Goal: Entertainment & Leisure: Consume media (video, audio)

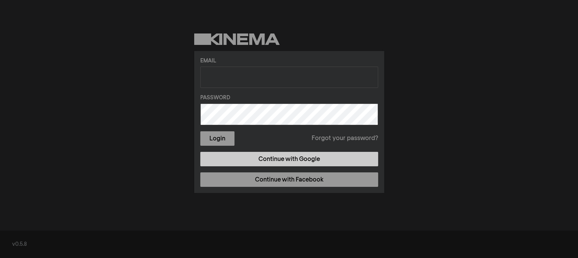
click at [324, 156] on link "Continue with Google" at bounding box center [289, 159] width 178 height 14
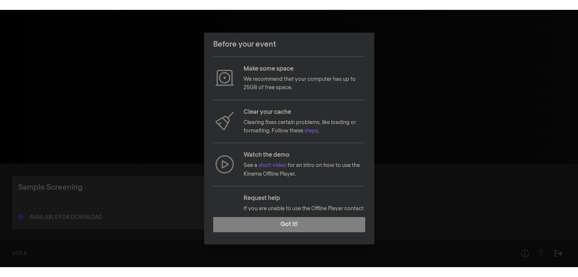
scroll to position [77, 0]
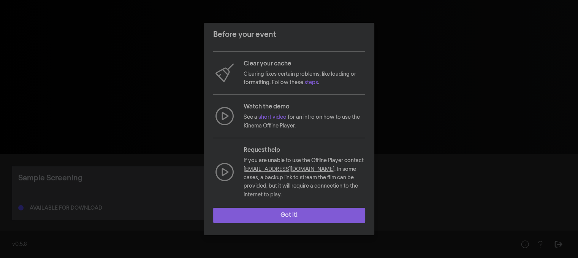
click at [321, 212] on button "Got it!" at bounding box center [289, 214] width 152 height 15
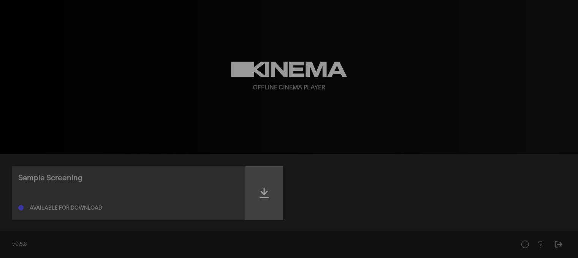
click at [268, 182] on div at bounding box center [264, 193] width 38 height 54
click at [267, 188] on icon at bounding box center [263, 192] width 9 height 12
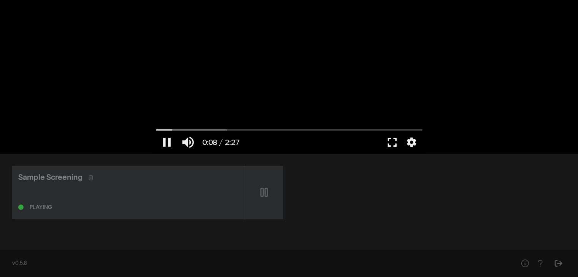
click at [390, 139] on button "fullscreen" at bounding box center [391, 142] width 21 height 23
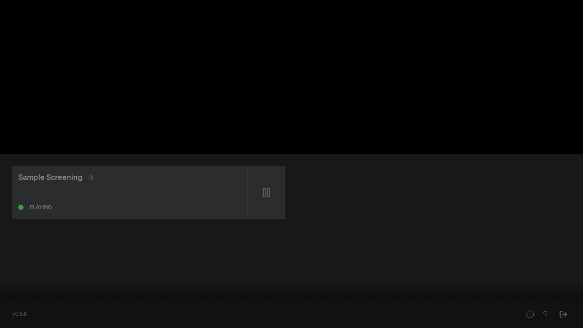
click at [393, 186] on div at bounding box center [291, 164] width 583 height 328
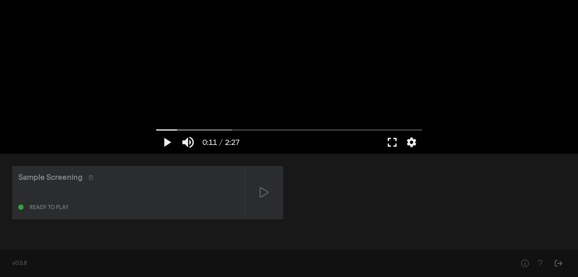
click at [50, 205] on div "Ready to play" at bounding box center [49, 207] width 39 height 5
click at [264, 188] on icon at bounding box center [263, 192] width 9 height 12
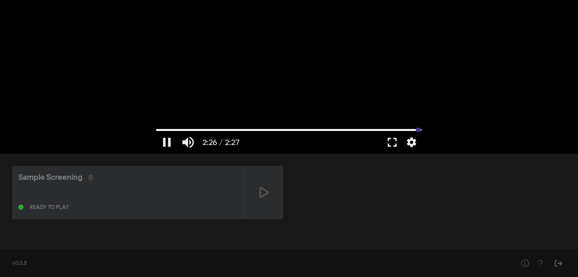
drag, startPoint x: 229, startPoint y: 129, endPoint x: 418, endPoint y: 124, distance: 188.4
click at [418, 128] on input "Seek" at bounding box center [289, 130] width 266 height 5
type input "147.146"
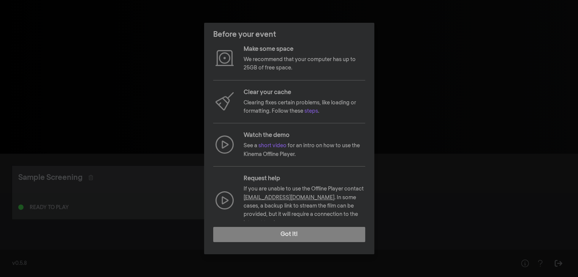
scroll to position [57, 0]
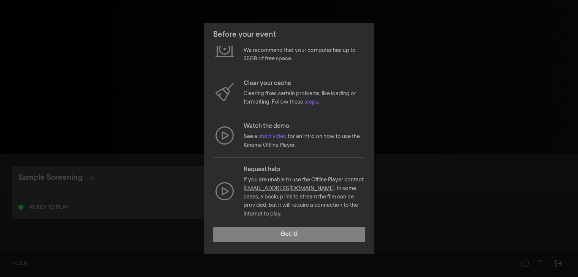
click at [291, 187] on link "[EMAIL_ADDRESS][DOMAIN_NAME]" at bounding box center [288, 188] width 91 height 5
click at [461, 107] on div "Before your event Check your browser Make sure you are using the latest version…" at bounding box center [289, 138] width 578 height 277
drag, startPoint x: 313, startPoint y: 187, endPoint x: 266, endPoint y: 189, distance: 47.5
click at [266, 189] on p "If you are unable to use the Offline Player contact hello@kinema.com . In some …" at bounding box center [304, 197] width 122 height 43
copy link "[EMAIL_ADDRESS][DOMAIN_NAME]"
